Goal: Information Seeking & Learning: Learn about a topic

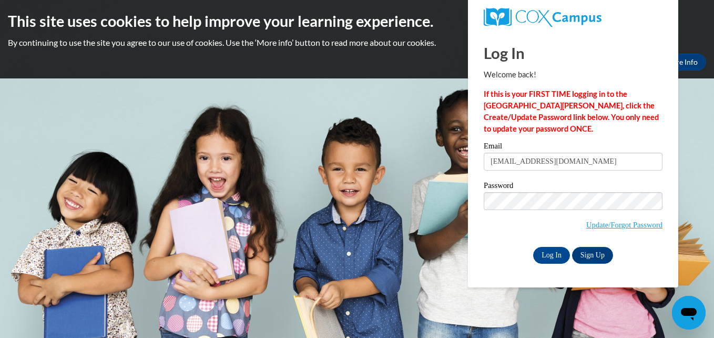
click at [533, 247] on input "Log In" at bounding box center [551, 255] width 37 height 17
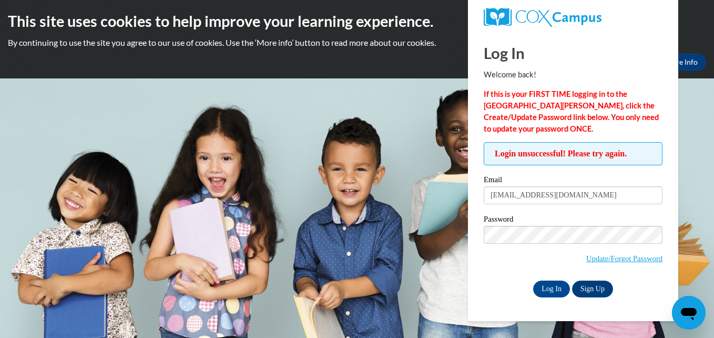
click at [533, 280] on input "Log In" at bounding box center [551, 288] width 37 height 17
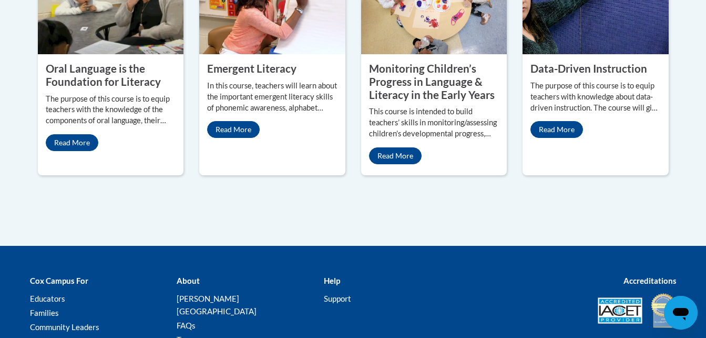
scroll to position [1049, 0]
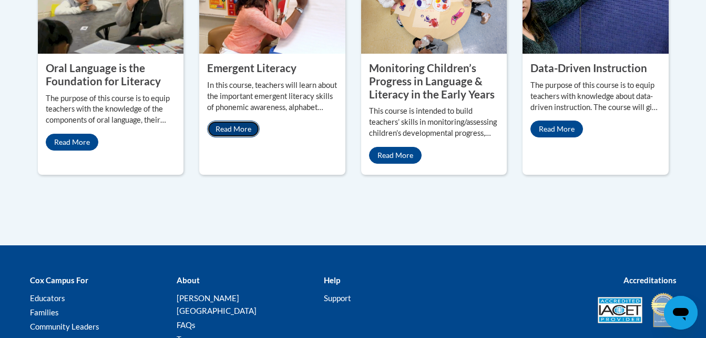
click at [231, 120] on link "Read More" at bounding box center [233, 128] width 53 height 17
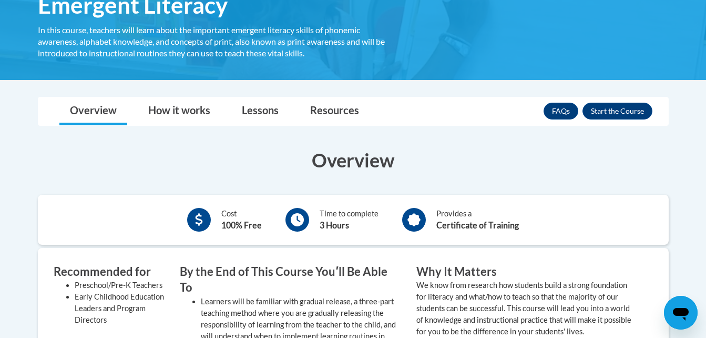
scroll to position [193, 0]
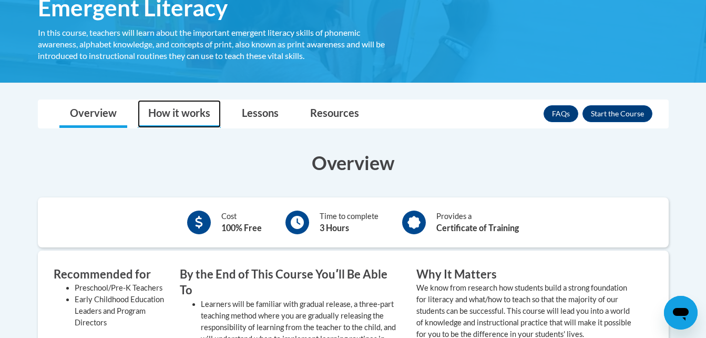
click at [183, 113] on link "How it works" at bounding box center [179, 114] width 83 height 28
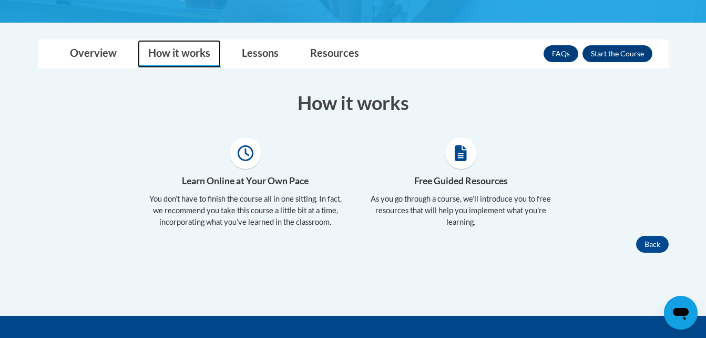
scroll to position [251, 0]
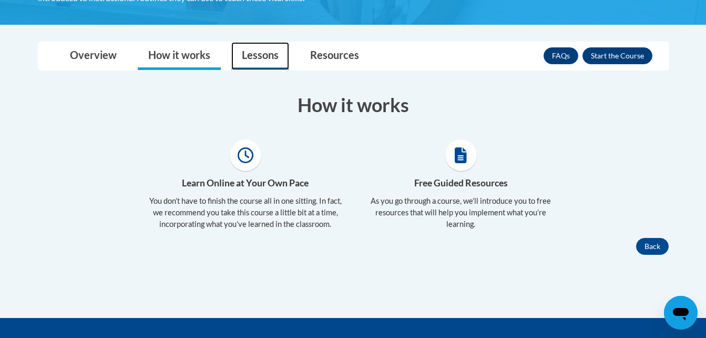
click at [234, 49] on link "Lessons" at bounding box center [260, 56] width 58 height 28
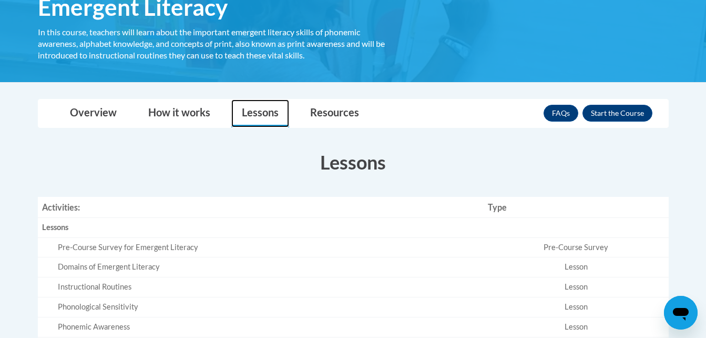
scroll to position [193, 0]
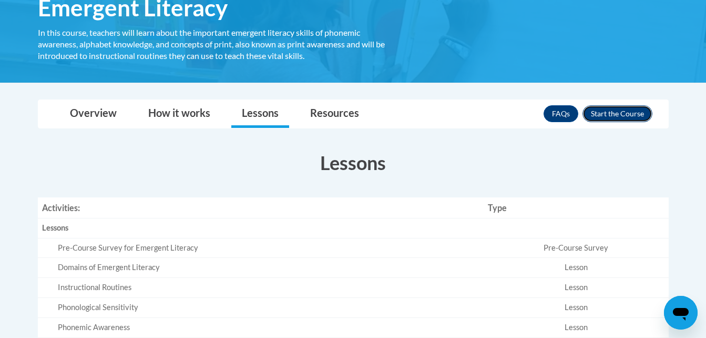
click at [603, 121] on button "Enroll" at bounding box center [618, 113] width 70 height 17
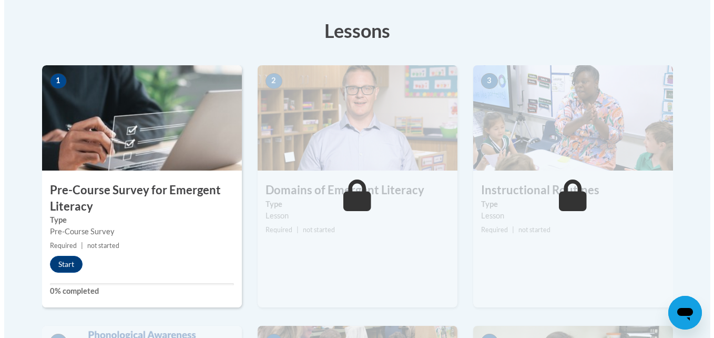
scroll to position [290, 0]
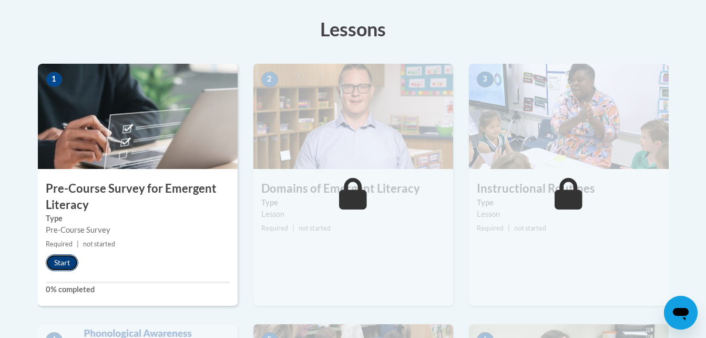
click at [68, 257] on button "Start" at bounding box center [62, 262] width 33 height 17
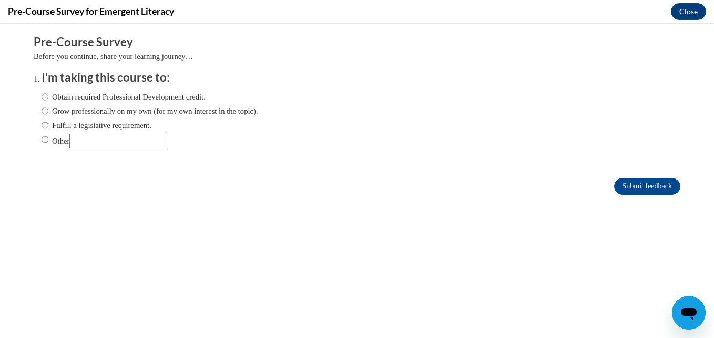
scroll to position [0, 0]
click at [42, 93] on input "Obtain required Professional Development credit." at bounding box center [45, 97] width 7 height 12
radio input "true"
click at [42, 113] on input "Grow professionally on my own (for my own interest in the topic)." at bounding box center [45, 111] width 7 height 12
radio input "true"
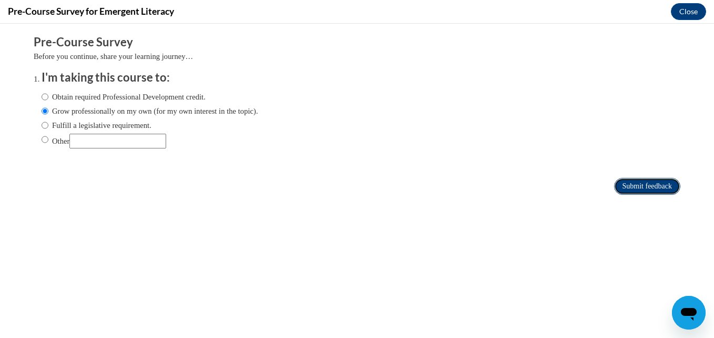
click at [614, 180] on input "Submit feedback" at bounding box center [647, 186] width 66 height 17
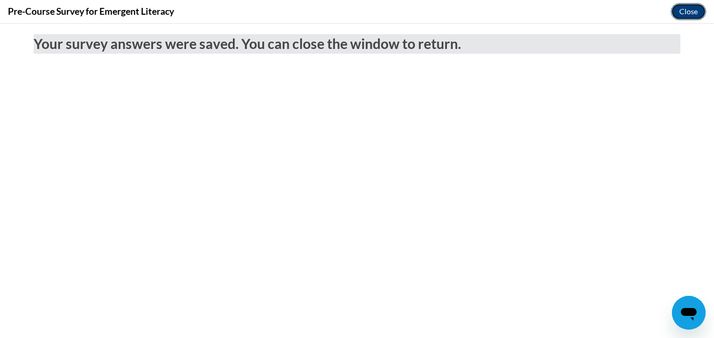
click at [682, 6] on button "Close" at bounding box center [688, 11] width 35 height 17
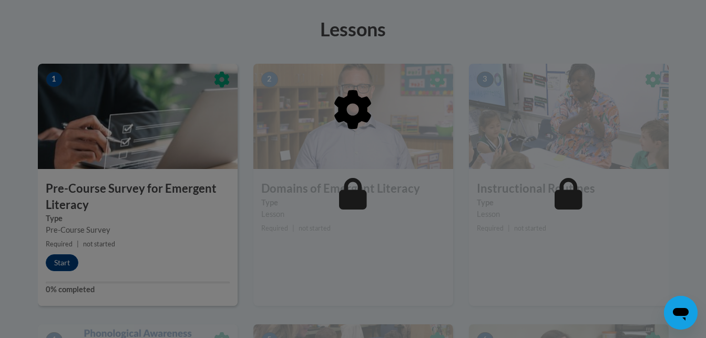
click at [114, 254] on div at bounding box center [353, 164] width 631 height 200
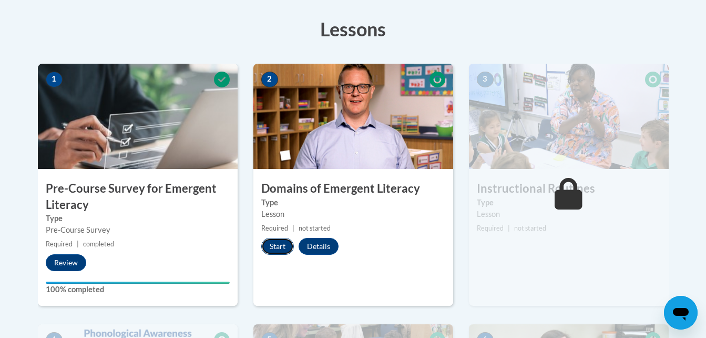
click at [266, 245] on button "Start" at bounding box center [277, 246] width 33 height 17
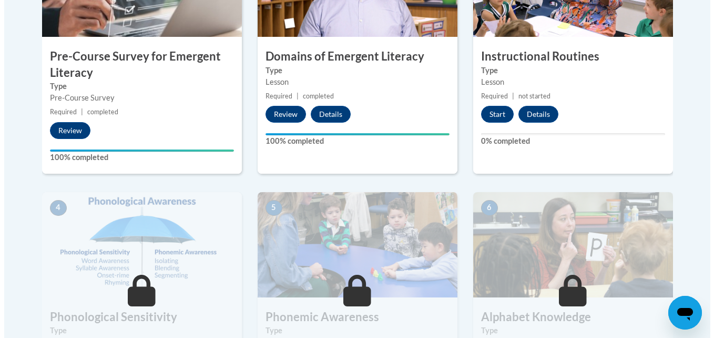
scroll to position [421, 0]
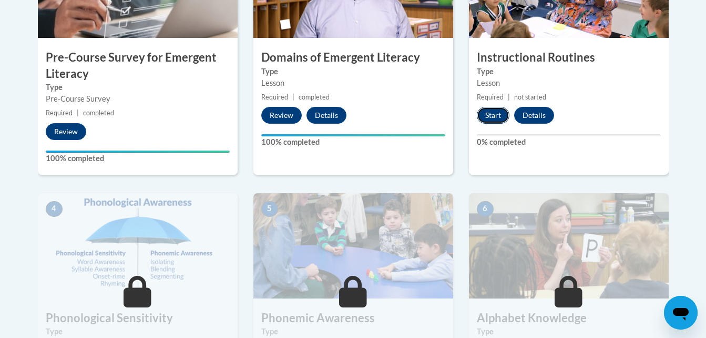
click at [493, 116] on button "Start" at bounding box center [493, 115] width 33 height 17
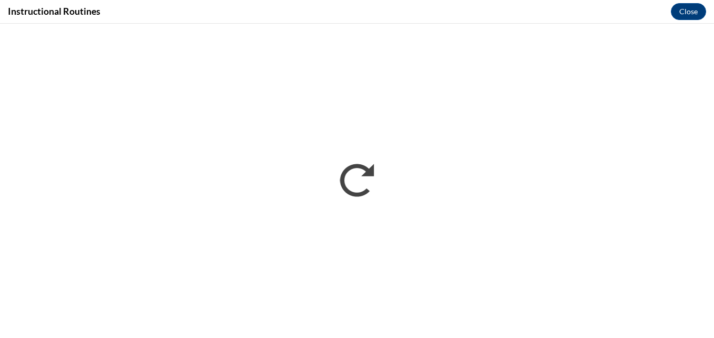
scroll to position [0, 0]
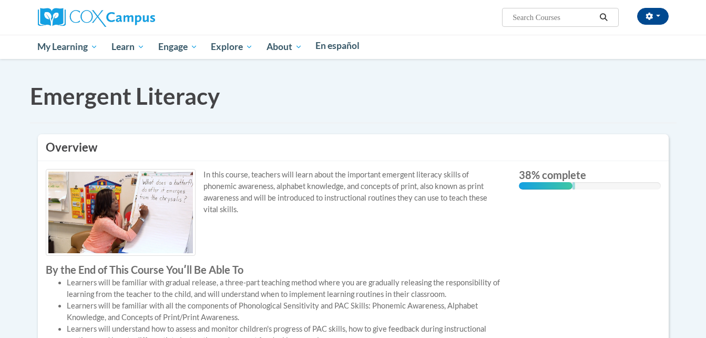
click at [435, 23] on div "[PERSON_NAME] ([GEOGRAPHIC_DATA]/New_York UTC-04:00) My Profile Inbox My Transc…" at bounding box center [461, 13] width 431 height 27
